Goal: Information Seeking & Learning: Learn about a topic

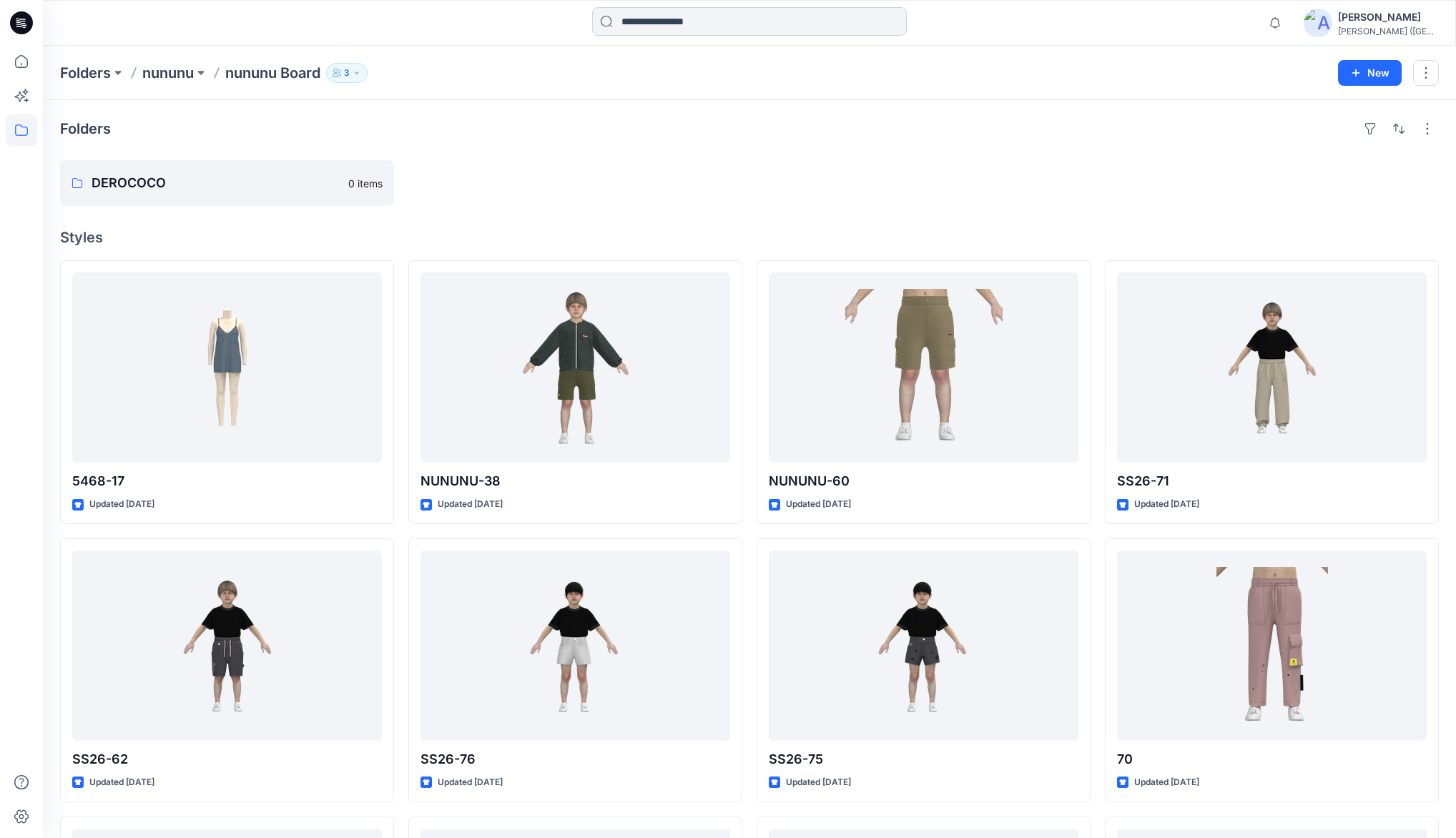
click at [635, 23] on input at bounding box center [749, 21] width 314 height 29
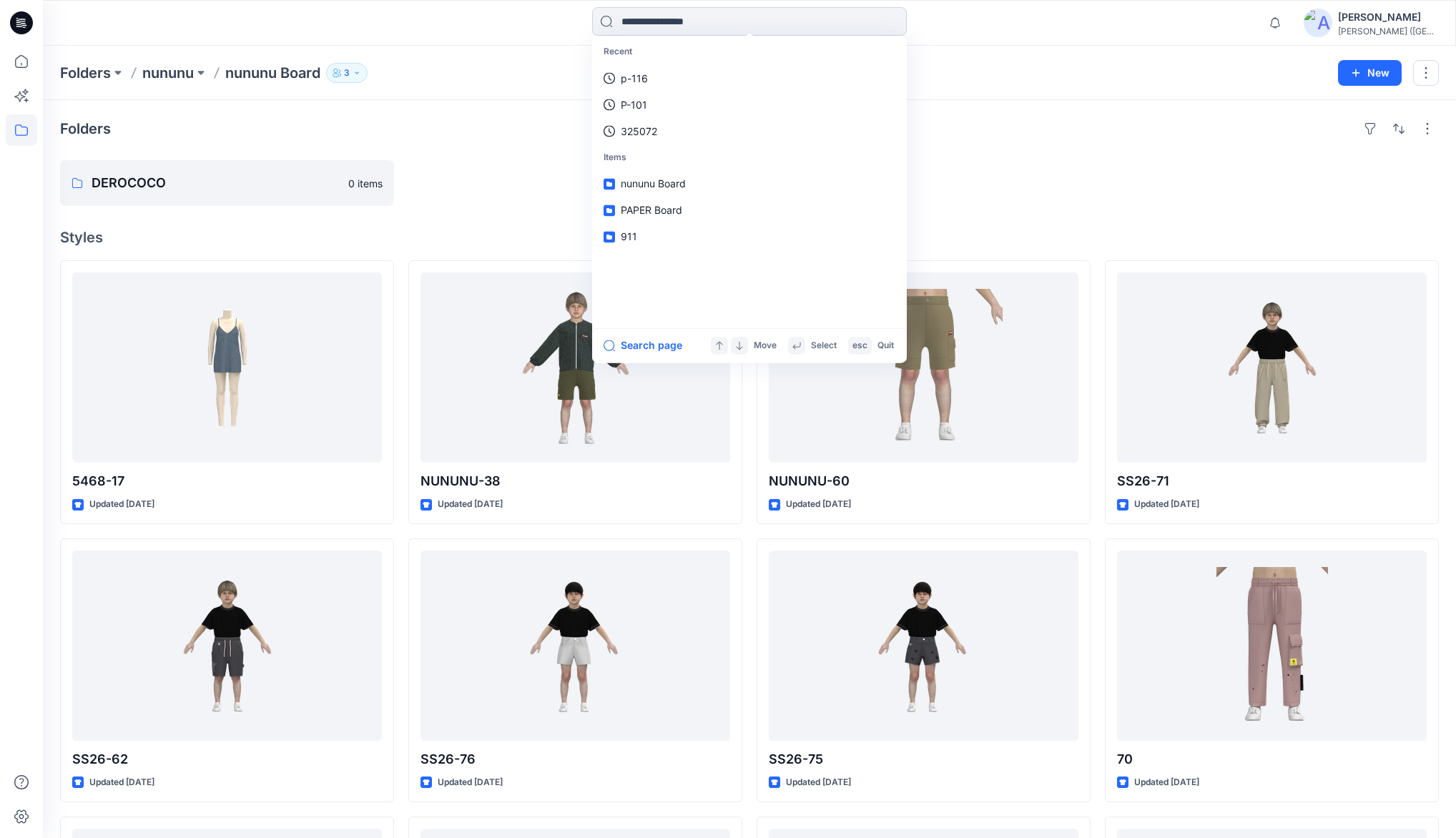
type input "*"
type input "****"
click at [661, 79] on span "2" at bounding box center [660, 78] width 6 height 12
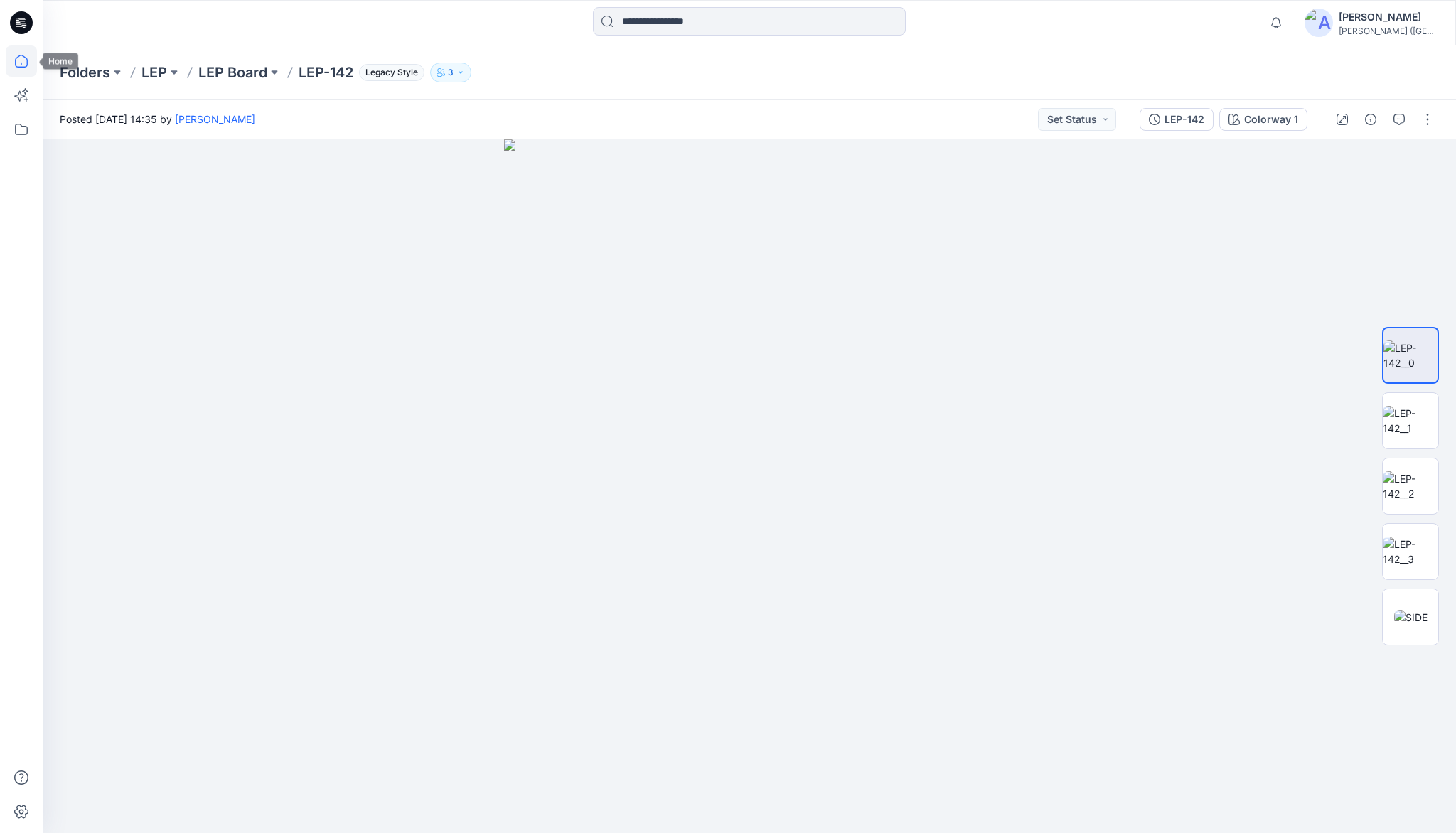
click at [23, 63] on icon at bounding box center [21, 60] width 31 height 31
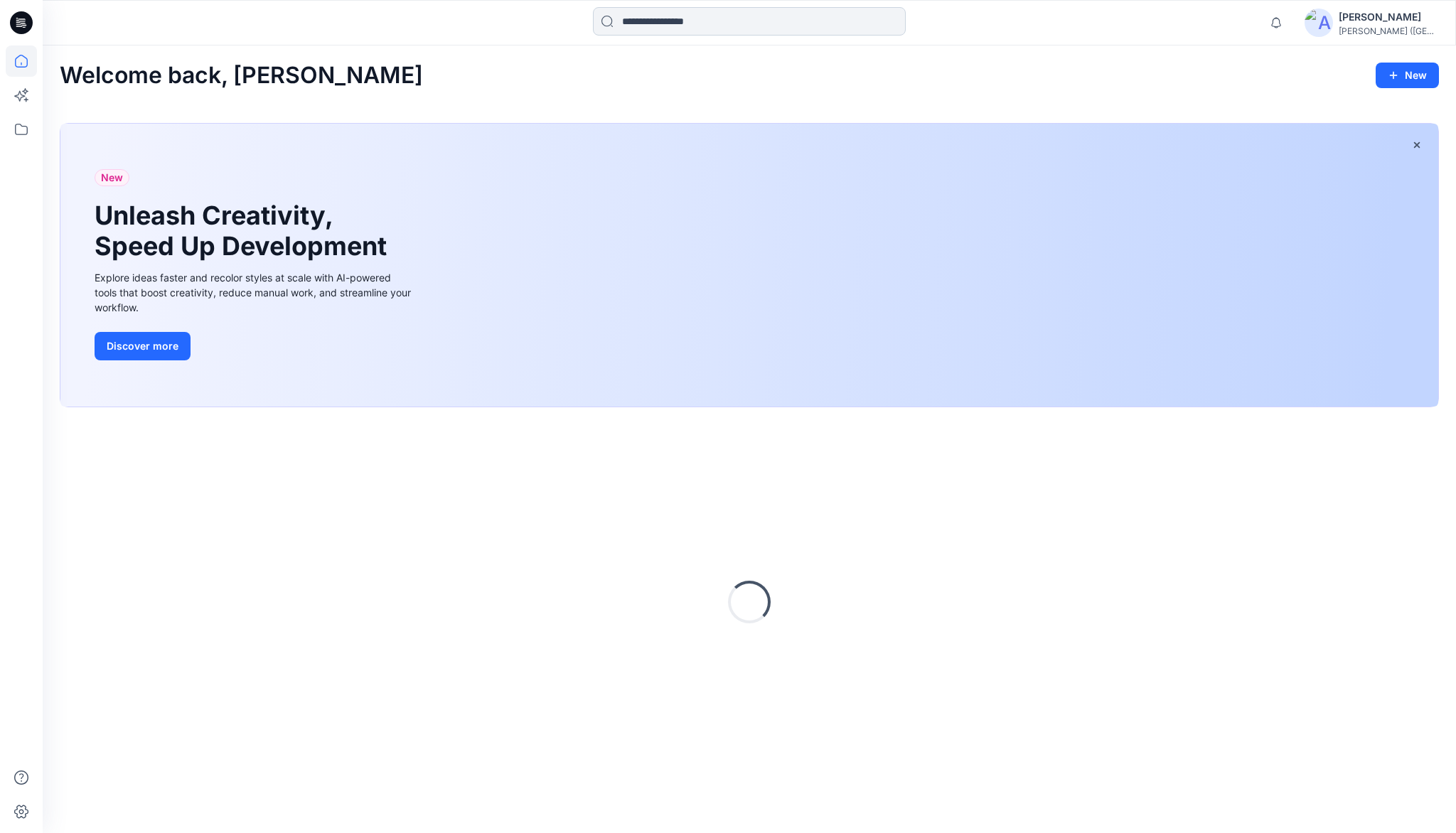
click at [652, 22] on input at bounding box center [749, 21] width 313 height 28
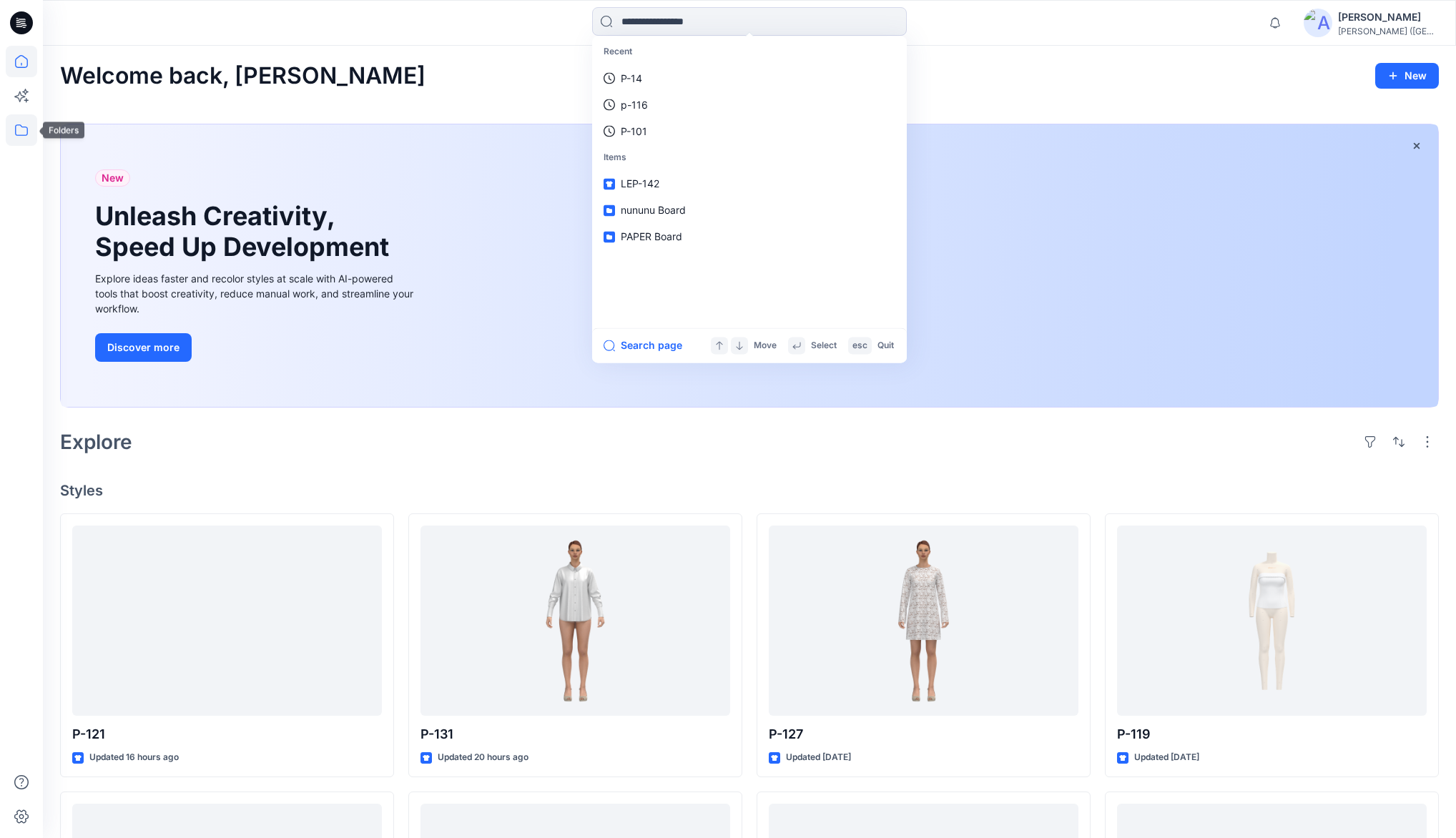
click at [18, 124] on icon at bounding box center [21, 130] width 31 height 31
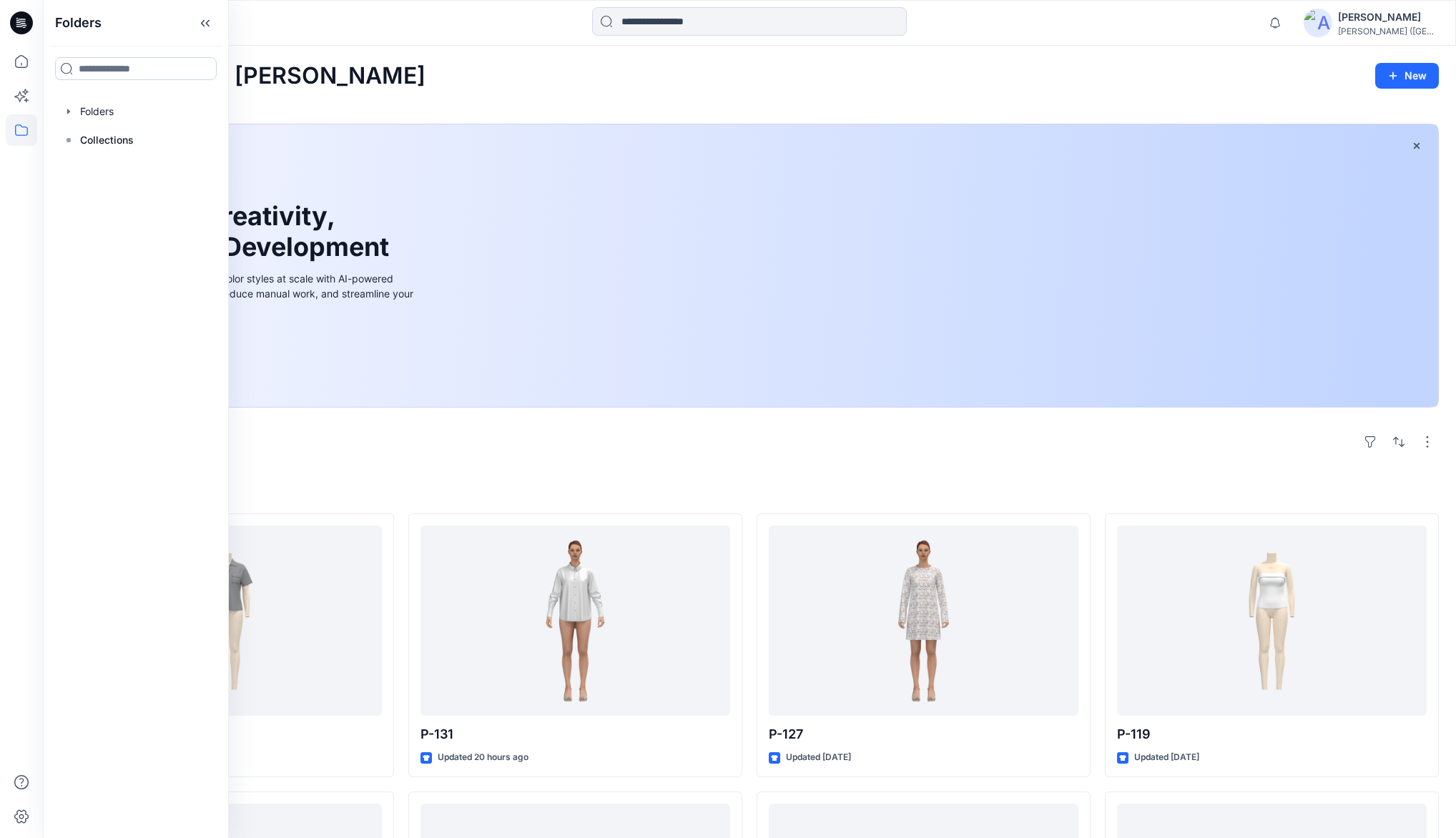
click at [110, 67] on input at bounding box center [136, 68] width 162 height 23
type input "***"
drag, startPoint x: 73, startPoint y: 111, endPoint x: 106, endPoint y: 100, distance: 34.8
click at [73, 111] on div "Folders" at bounding box center [83, 116] width 46 height 15
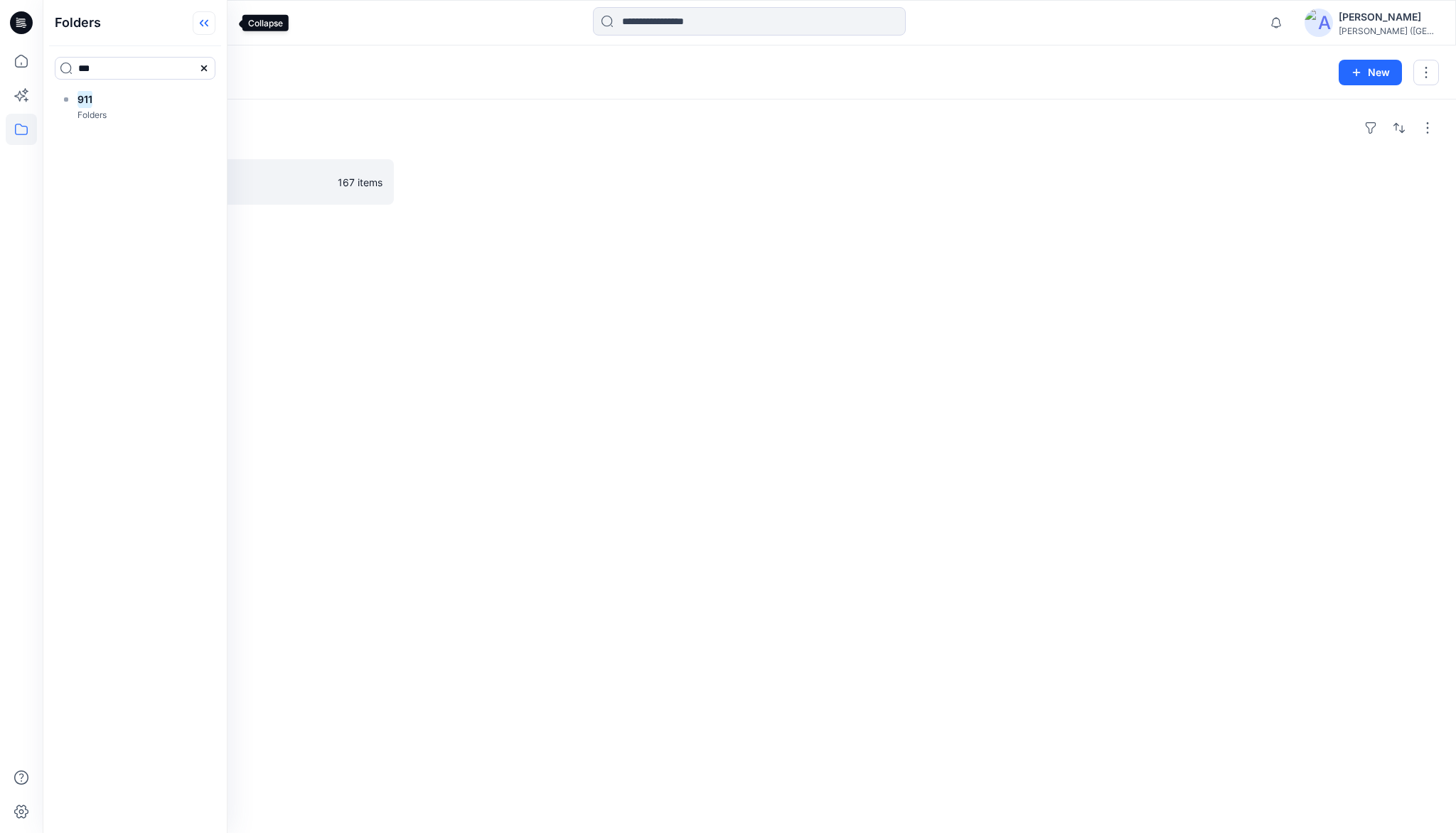
click at [215, 29] on icon at bounding box center [204, 23] width 23 height 23
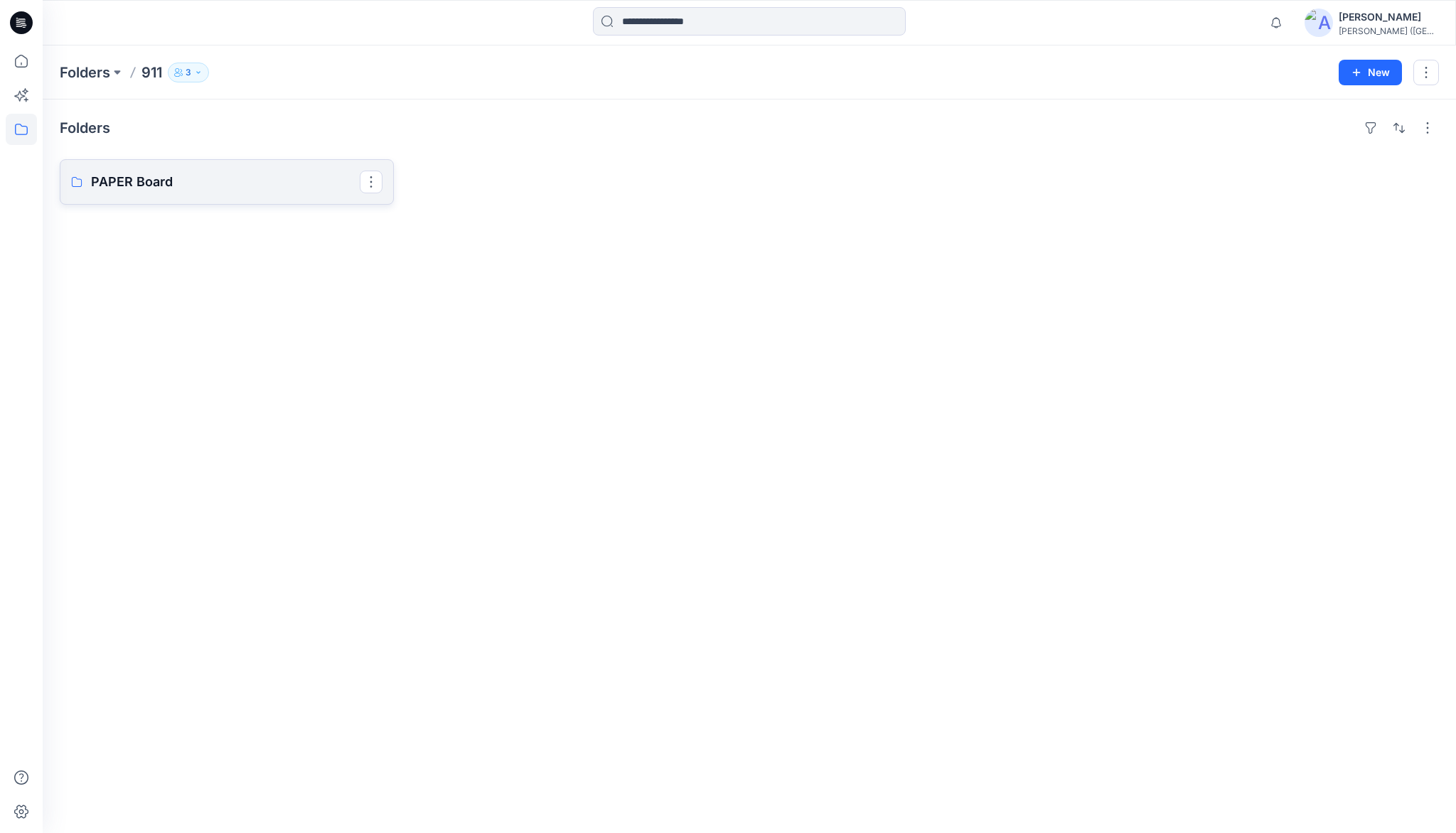
click at [148, 180] on p "PAPER Board" at bounding box center [225, 182] width 269 height 20
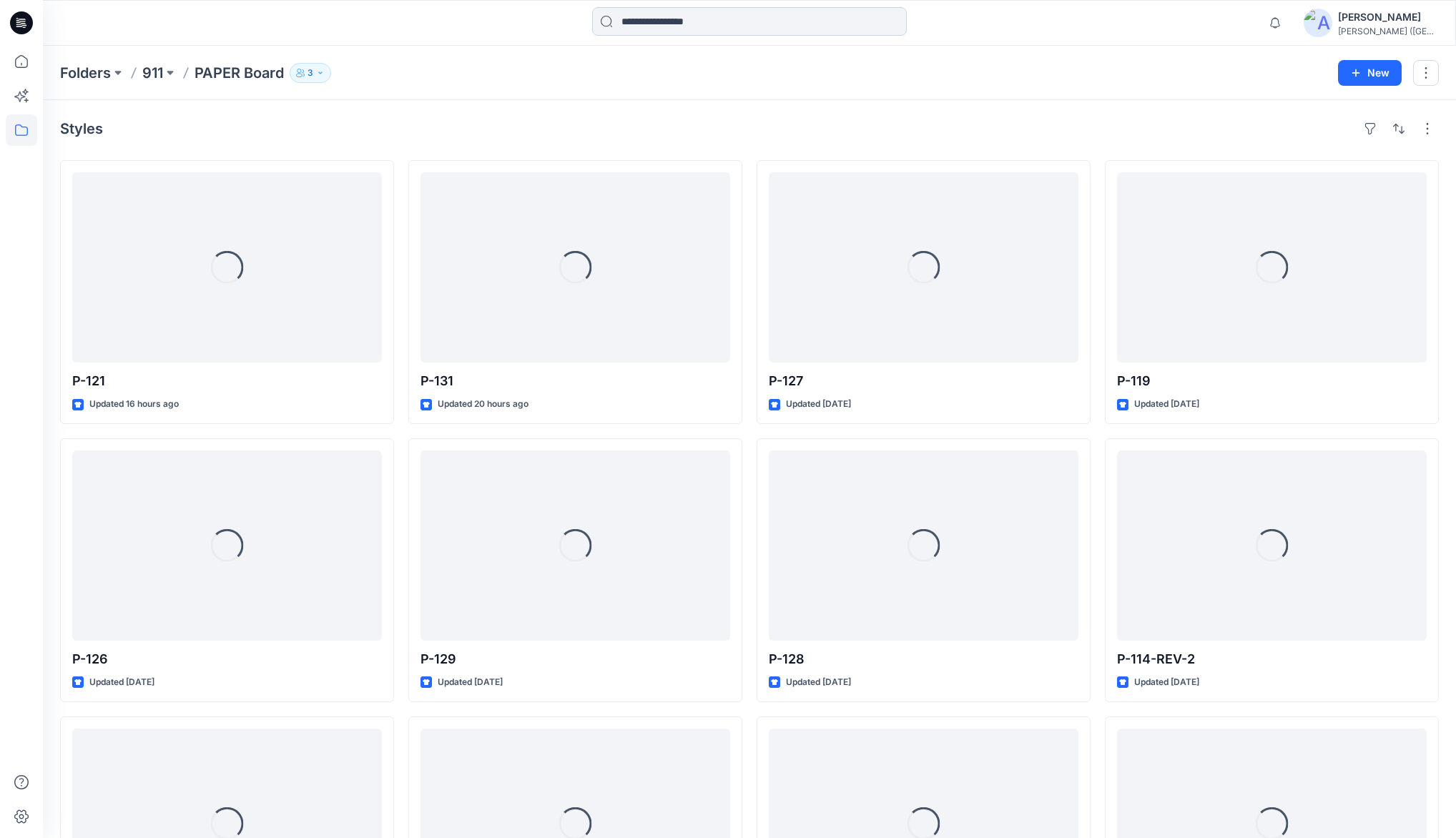
click at [641, 23] on input at bounding box center [749, 21] width 314 height 29
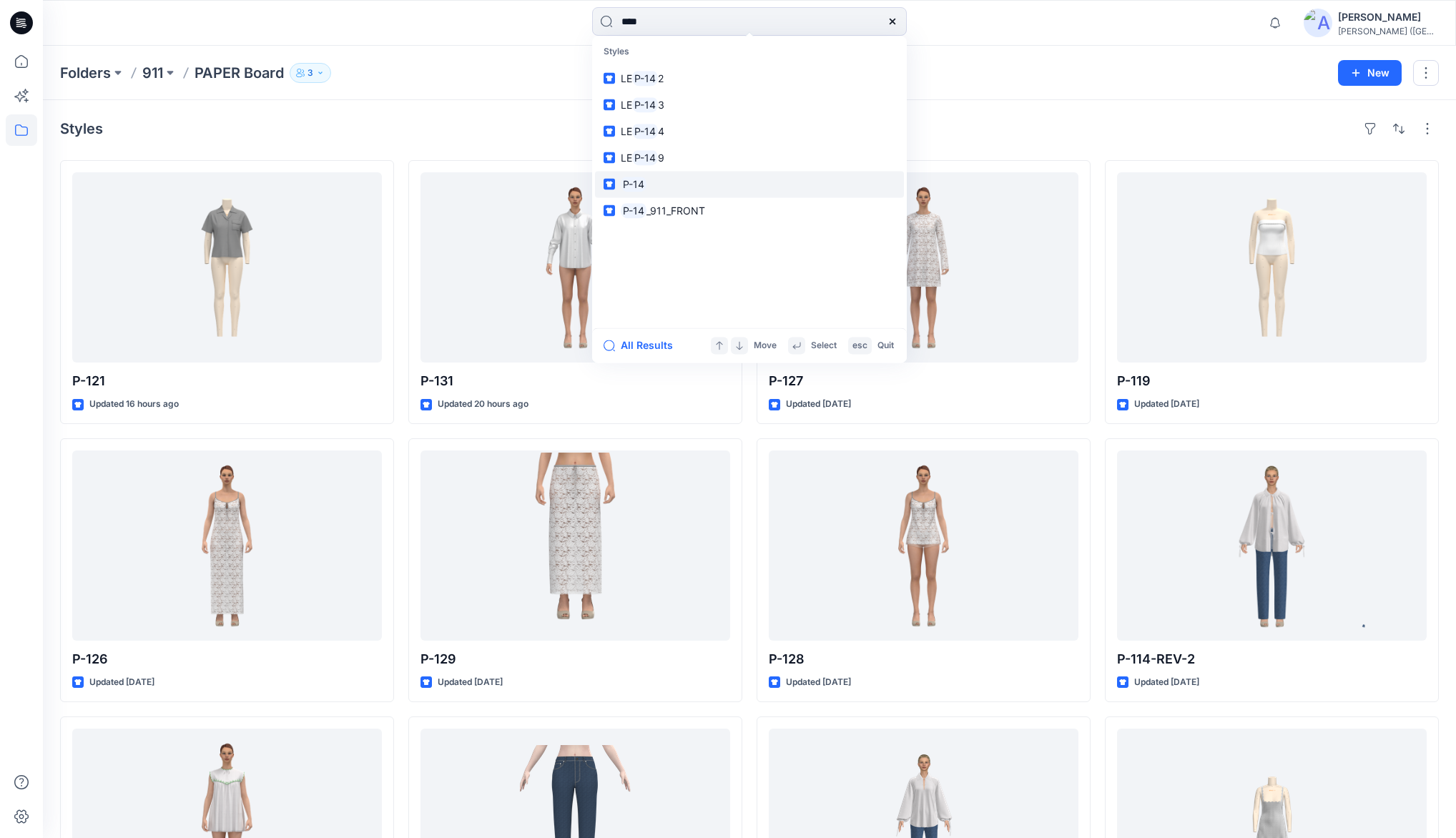
type input "****"
click at [664, 184] on link "P-14" at bounding box center [749, 184] width 309 height 26
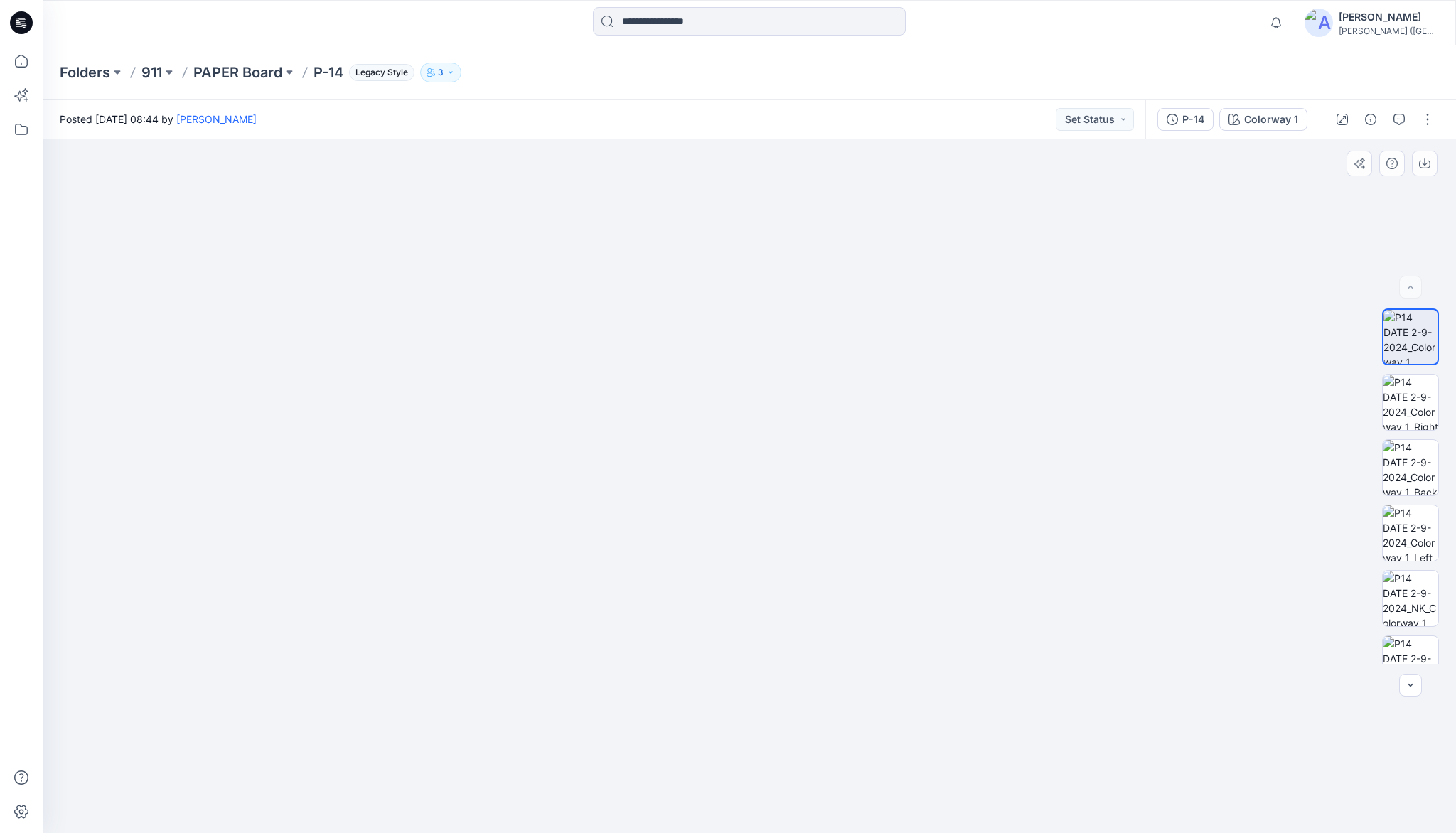
drag, startPoint x: 752, startPoint y: 377, endPoint x: 757, endPoint y: 503, distance: 126.1
drag, startPoint x: 708, startPoint y: 455, endPoint x: 1234, endPoint y: 406, distance: 528.3
click at [1406, 393] on img at bounding box center [1411, 402] width 55 height 55
drag, startPoint x: 766, startPoint y: 322, endPoint x: 791, endPoint y: 649, distance: 328.0
drag, startPoint x: 785, startPoint y: 323, endPoint x: 772, endPoint y: 431, distance: 108.8
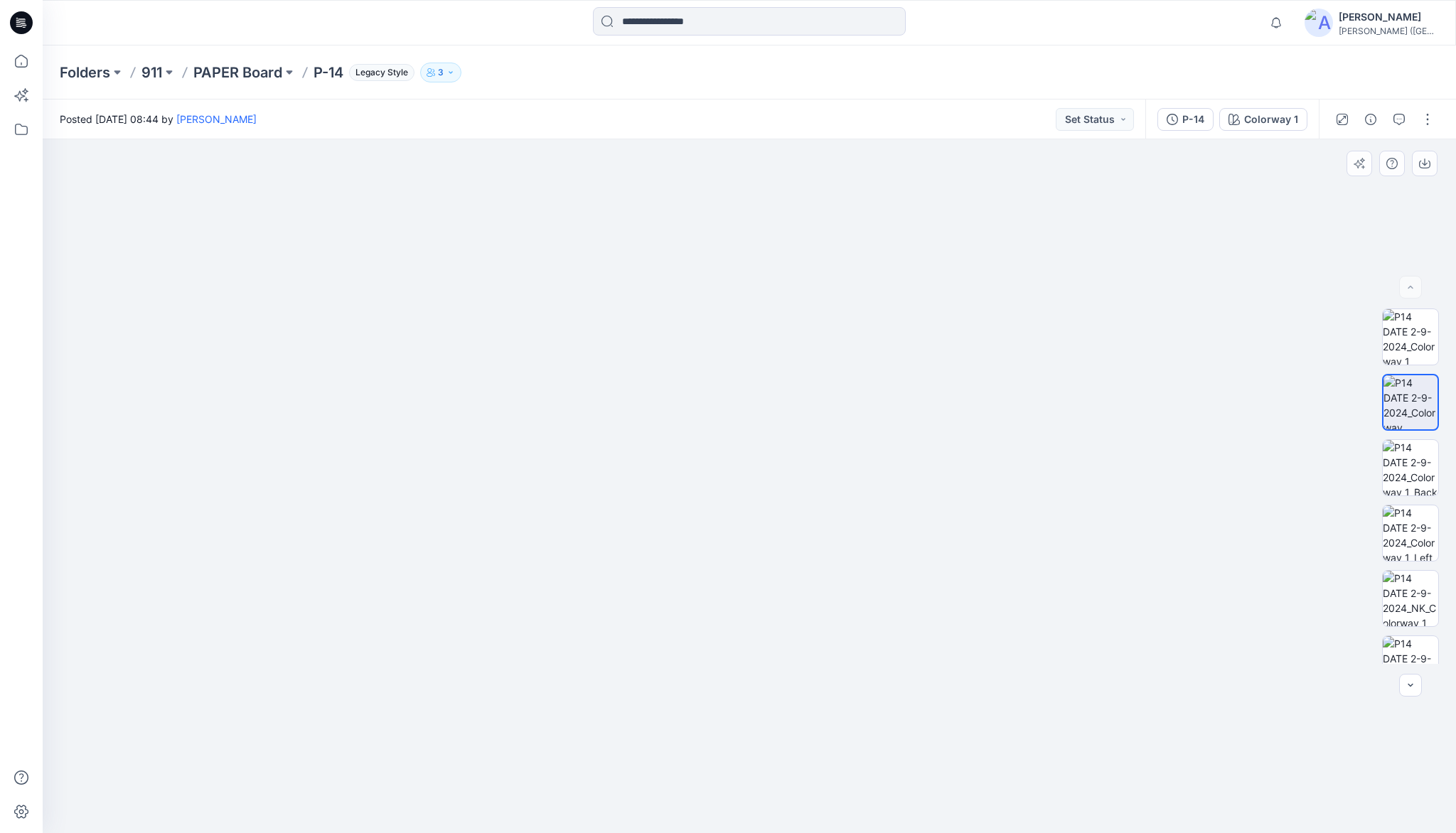
drag, startPoint x: 765, startPoint y: 431, endPoint x: 762, endPoint y: 482, distance: 51.1
click at [1411, 468] on img at bounding box center [1411, 468] width 55 height 55
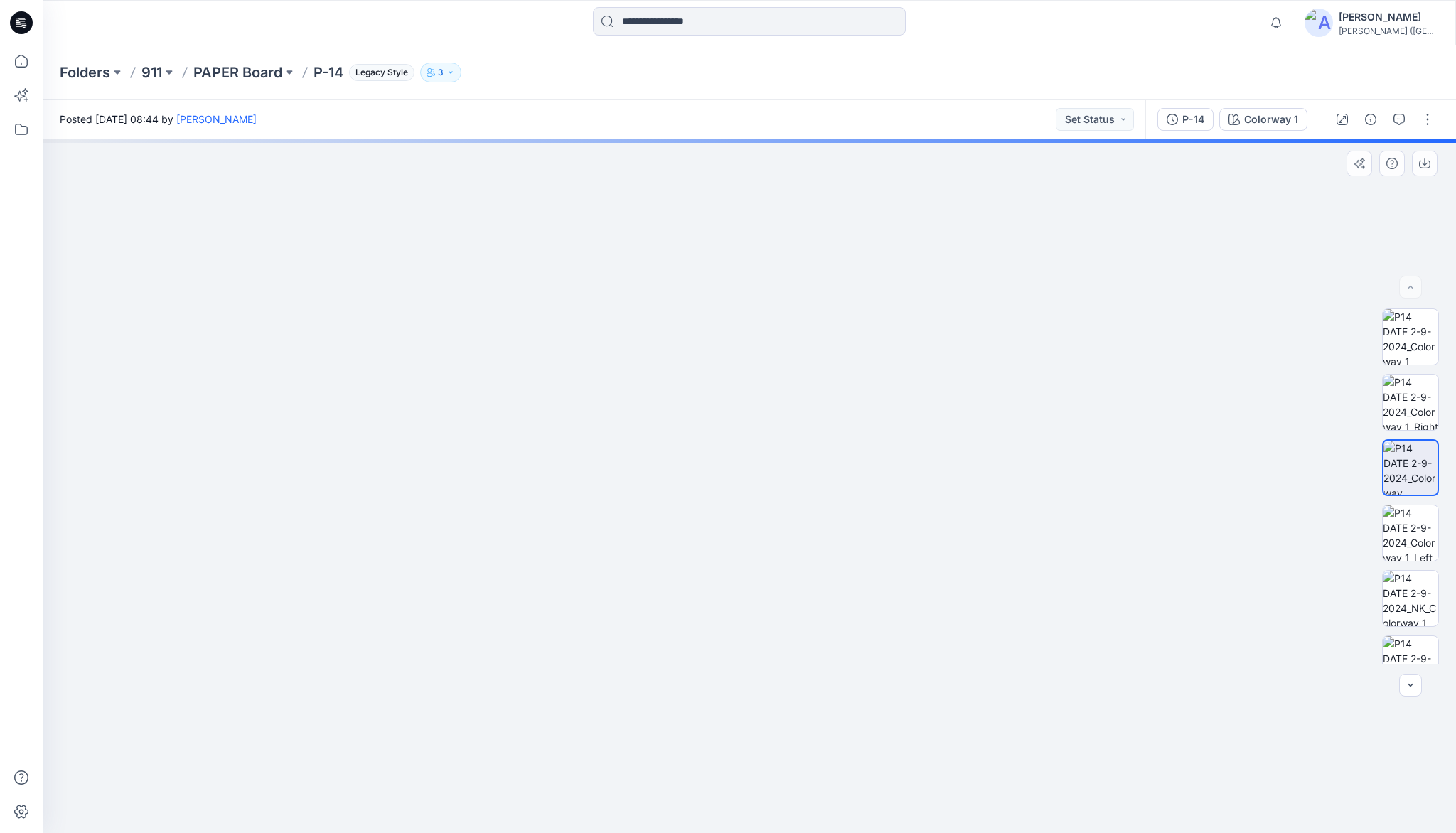
drag, startPoint x: 820, startPoint y: 556, endPoint x: 785, endPoint y: 247, distance: 311.0
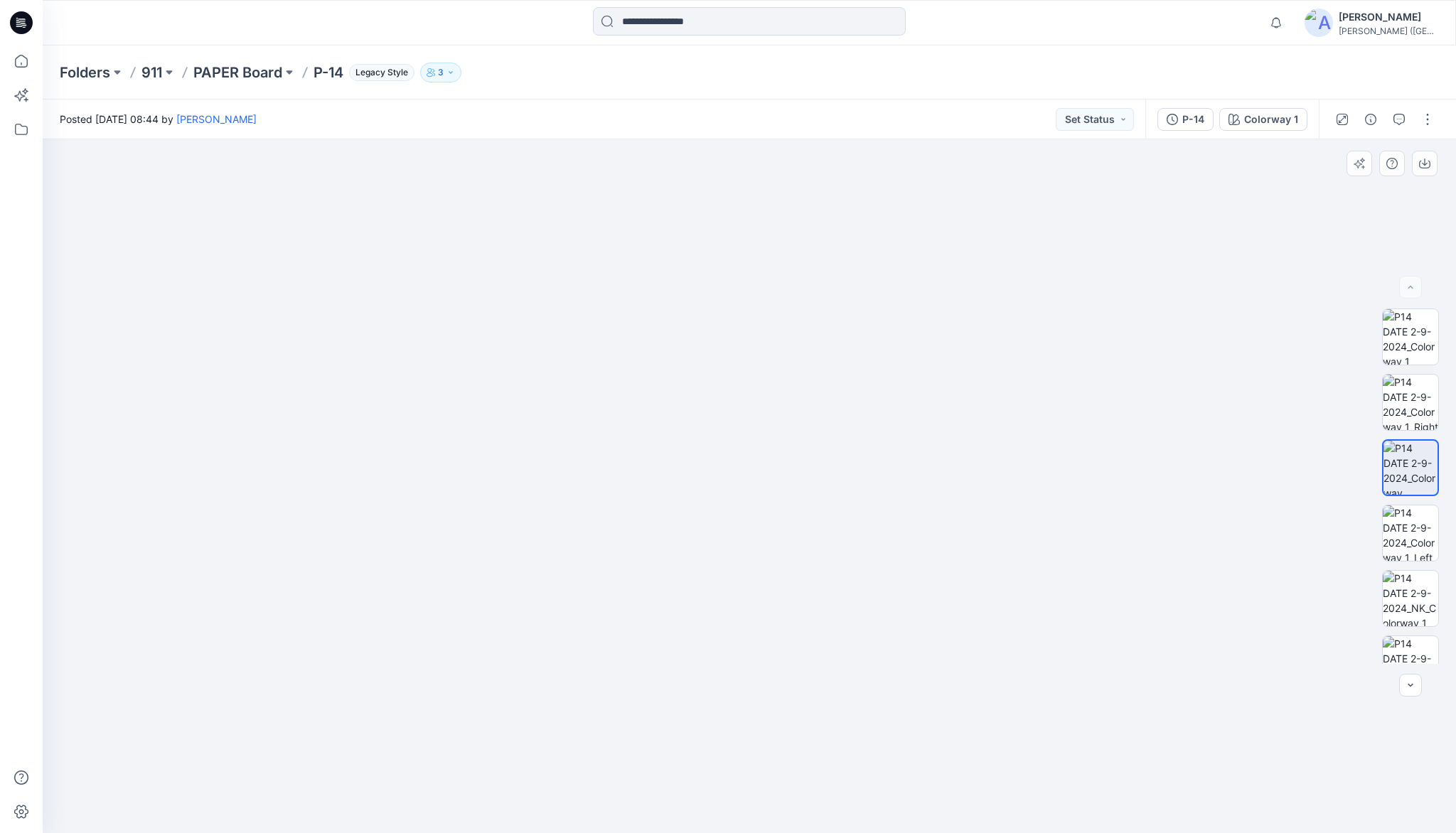
drag, startPoint x: 790, startPoint y: 432, endPoint x: 783, endPoint y: 204, distance: 228.1
drag, startPoint x: 762, startPoint y: 524, endPoint x: 751, endPoint y: 411, distance: 113.5
drag, startPoint x: 719, startPoint y: 292, endPoint x: 718, endPoint y: 527, distance: 235.0
drag, startPoint x: 720, startPoint y: 313, endPoint x: 715, endPoint y: 347, distance: 34.4
click at [1404, 335] on img at bounding box center [1411, 337] width 55 height 55
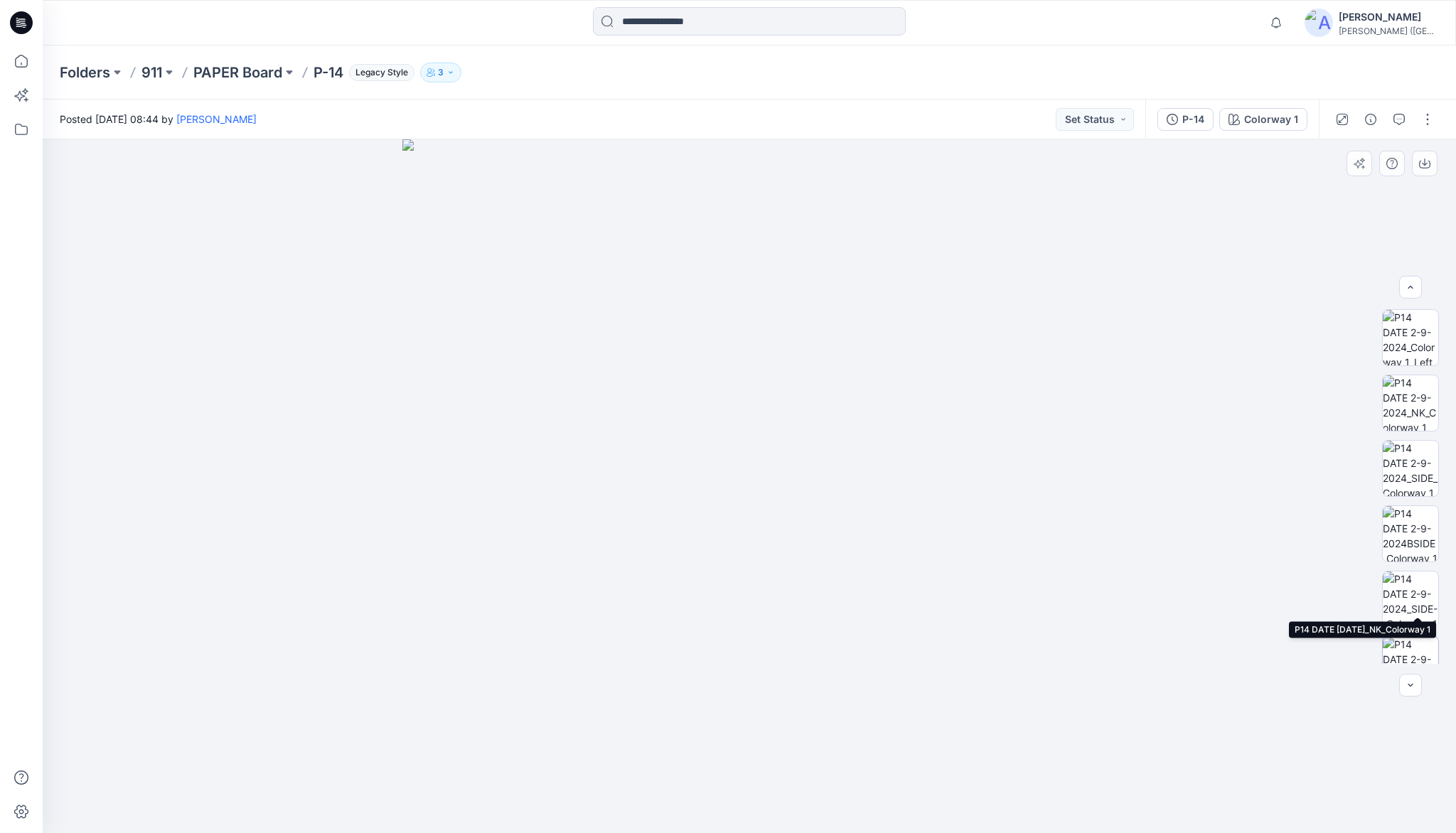
scroll to position [225, 0]
click at [1412, 577] on img at bounding box center [1411, 570] width 55 height 55
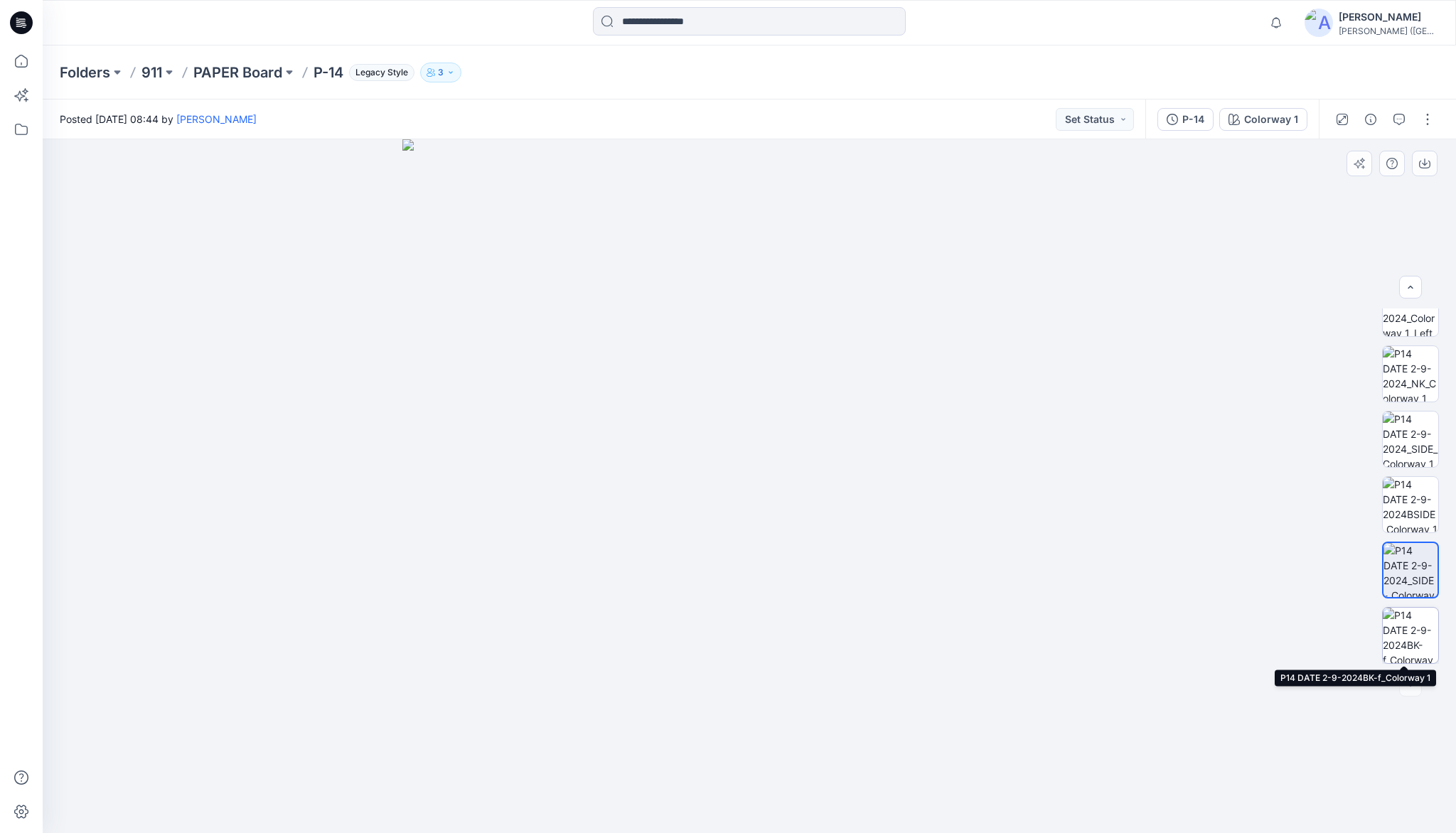
click at [1417, 628] on img at bounding box center [1411, 635] width 55 height 55
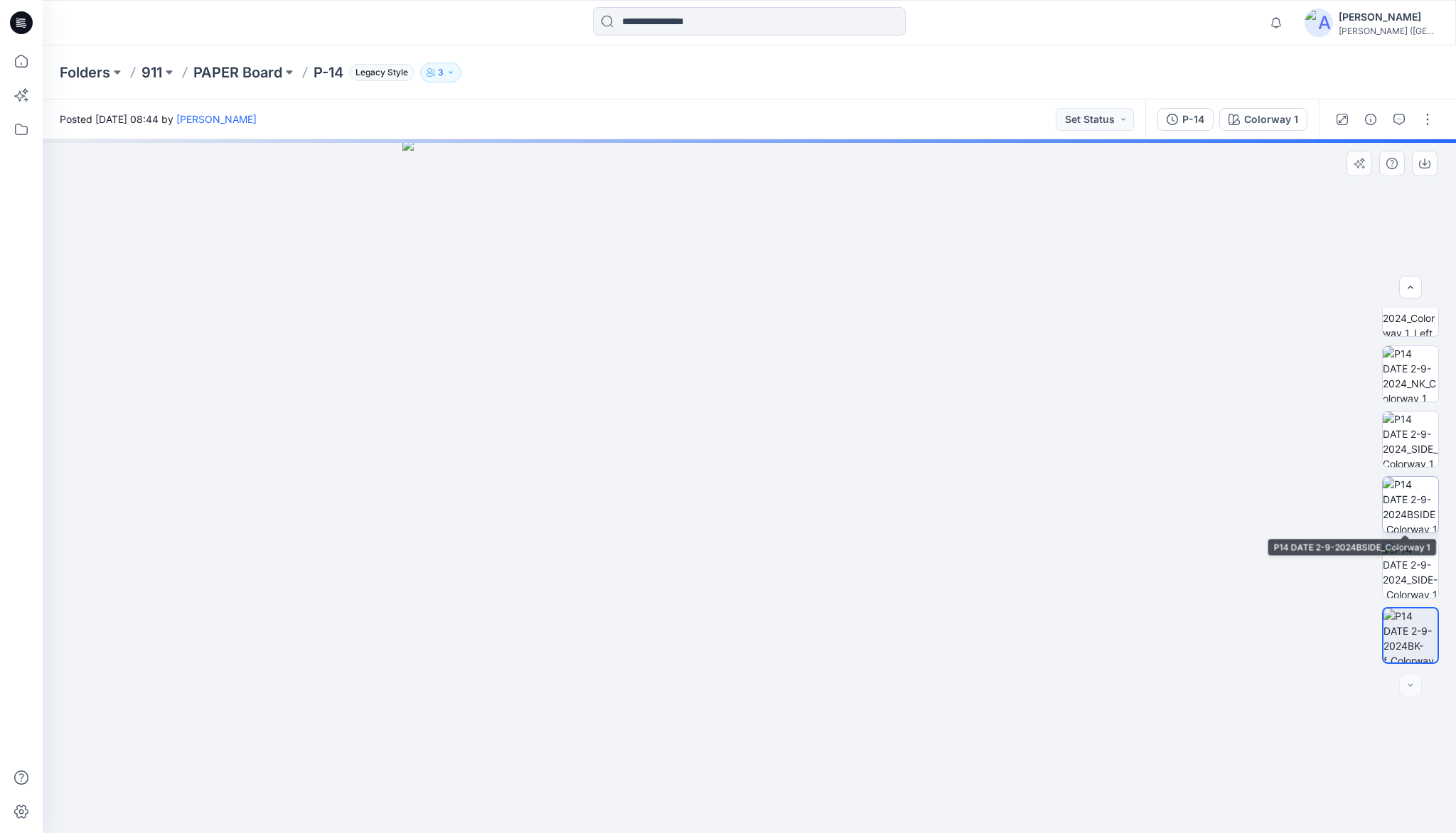
click at [1412, 521] on img at bounding box center [1411, 504] width 55 height 55
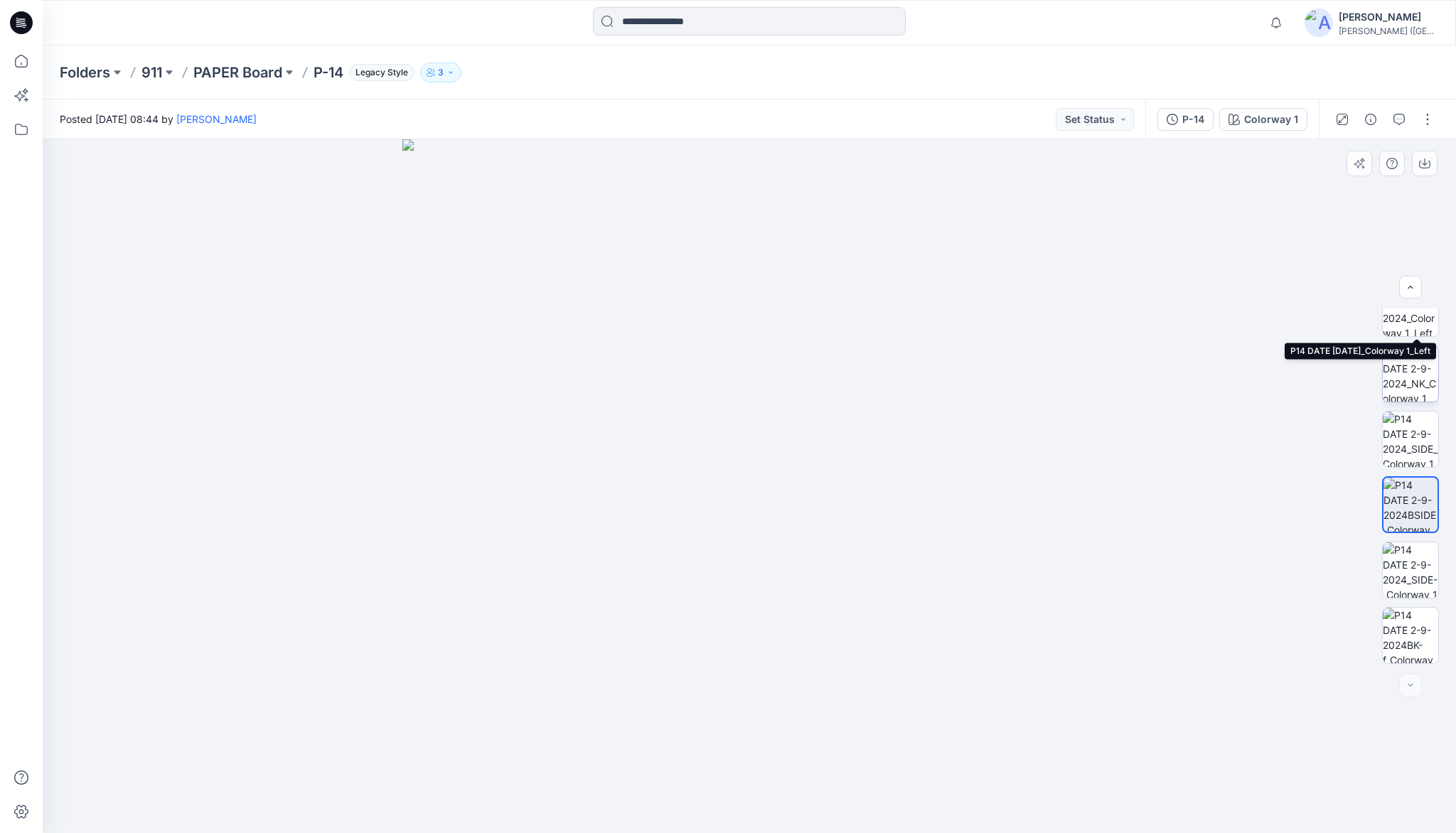
click at [1407, 368] on img at bounding box center [1411, 374] width 55 height 55
drag, startPoint x: 751, startPoint y: 469, endPoint x: 749, endPoint y: 339, distance: 130.0
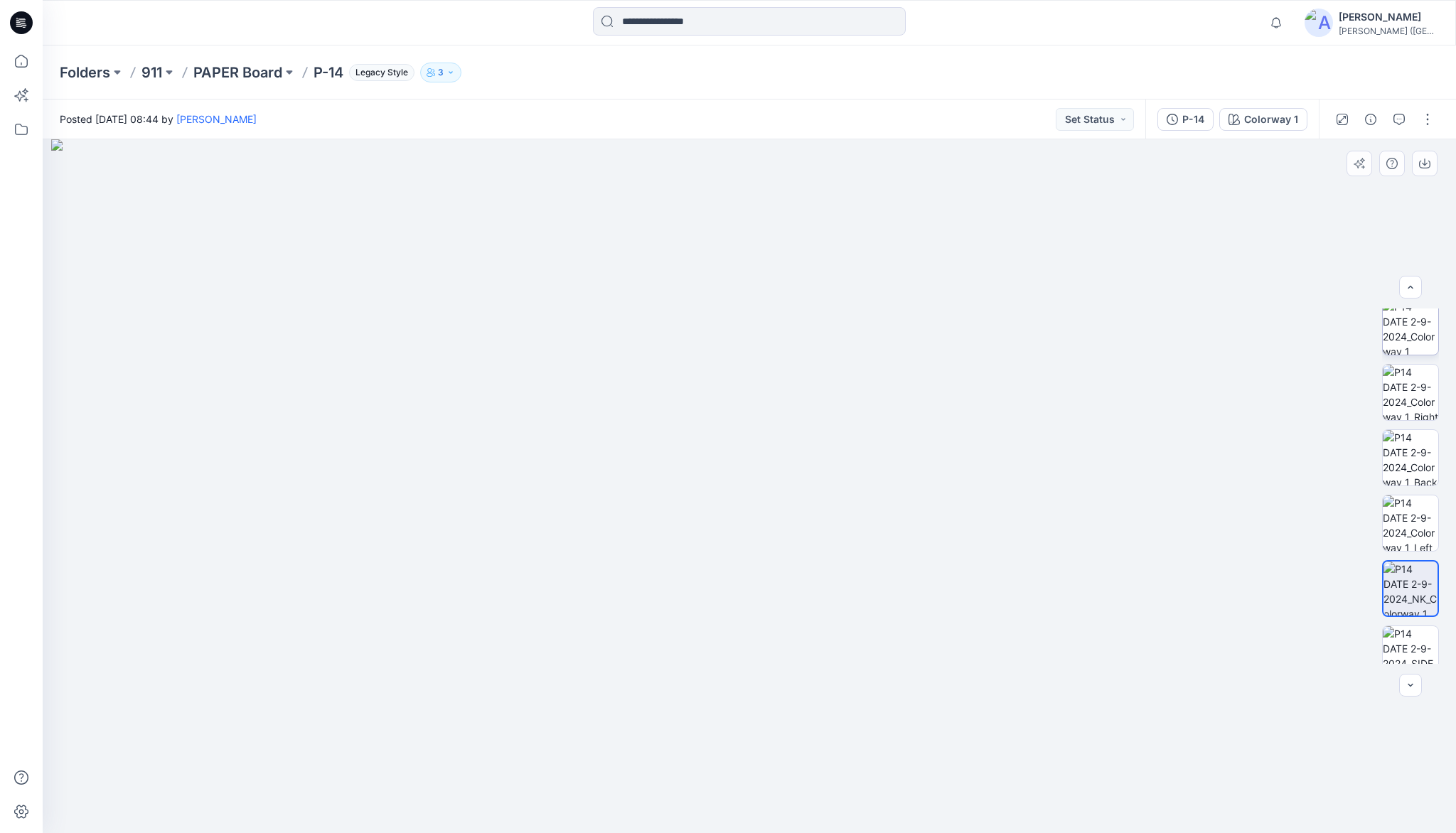
scroll to position [0, 0]
click at [1412, 330] on img at bounding box center [1411, 337] width 55 height 55
